Goal: Task Accomplishment & Management: Manage account settings

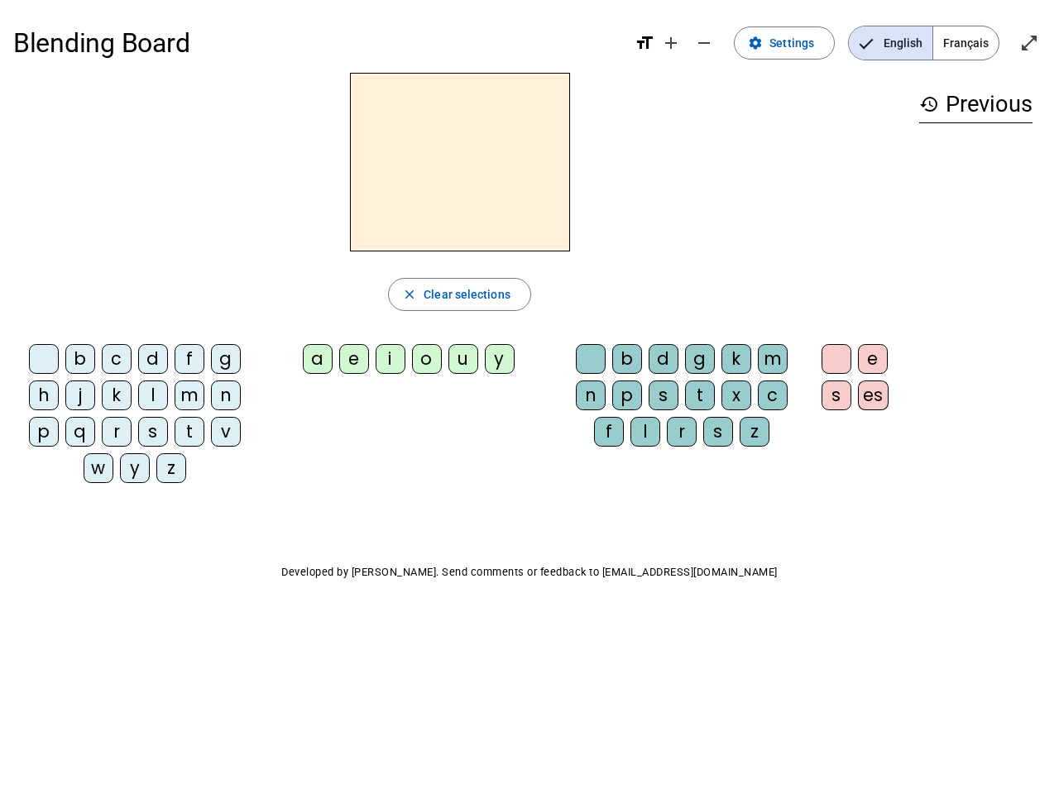
click at [672, 43] on mat-icon "add" at bounding box center [671, 43] width 20 height 20
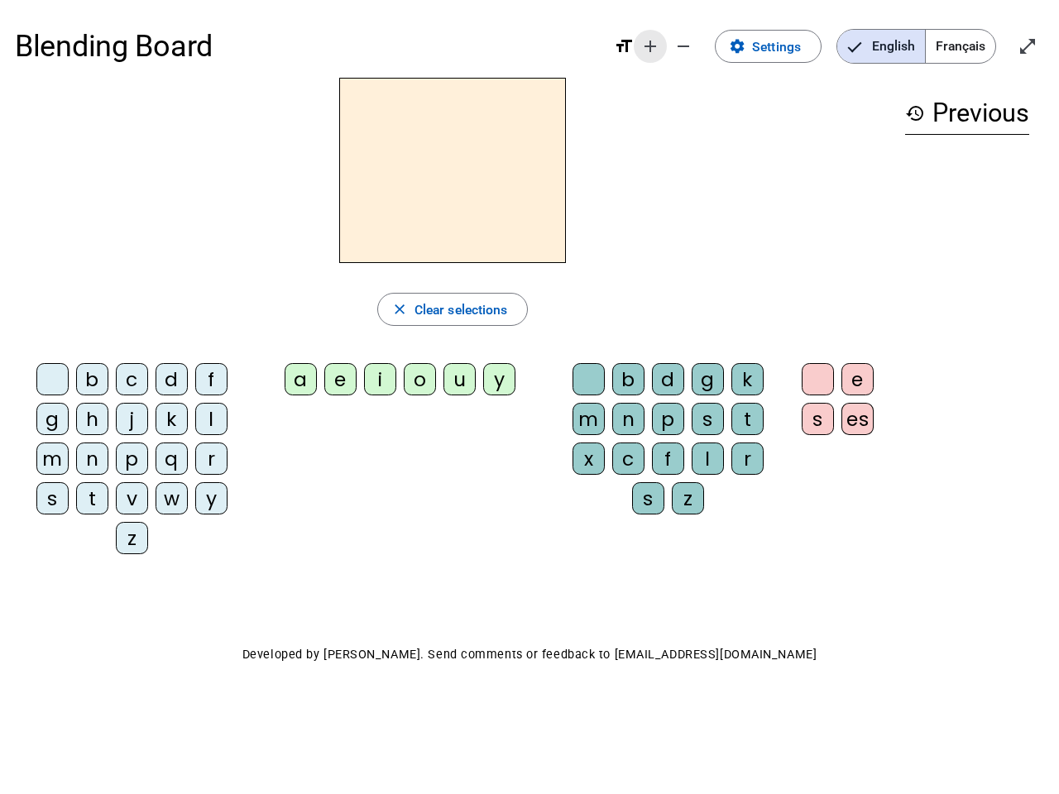
click at [705, 43] on div "Blending Board format_size add remove settings Settings English Français open_i…" at bounding box center [529, 46] width 1029 height 63
click at [785, 43] on span "Settings" at bounding box center [776, 47] width 49 height 22
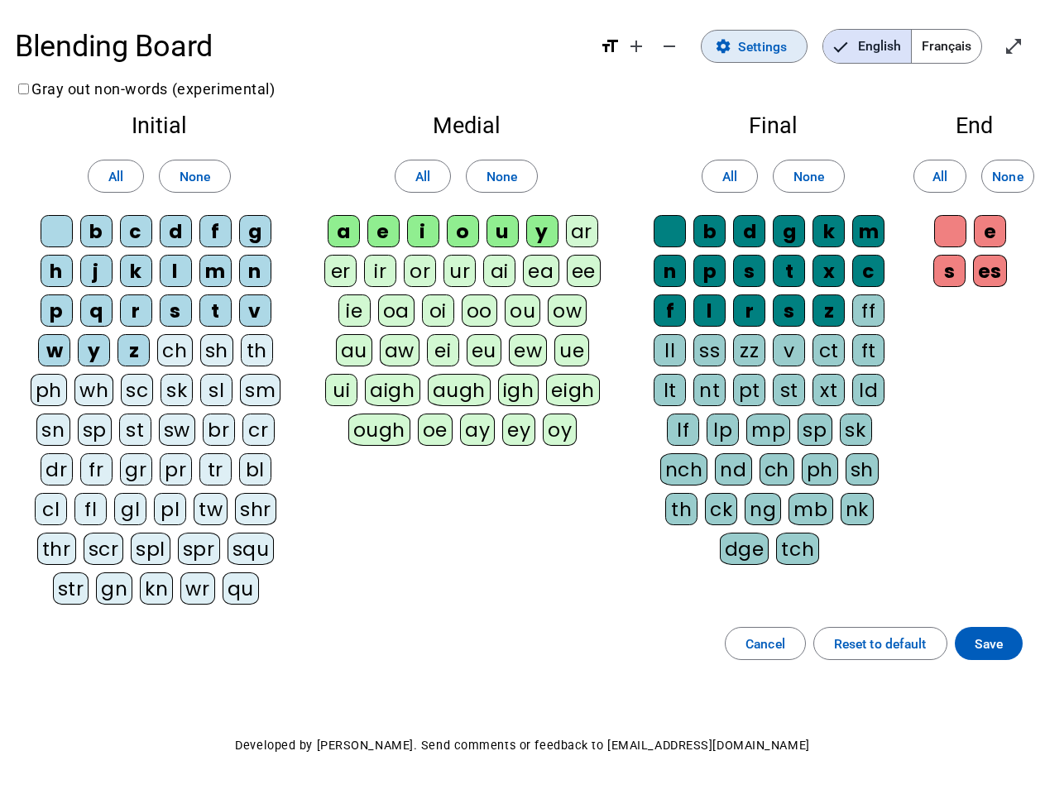
click at [890, 43] on span "English" at bounding box center [867, 46] width 88 height 33
click at [965, 43] on span "Français" at bounding box center [945, 46] width 69 height 33
click at [965, 43] on span "Français" at bounding box center [934, 46] width 94 height 33
click at [1029, 43] on span "Enter full screen" at bounding box center [1013, 46] width 40 height 40
